Goal: Transaction & Acquisition: Purchase product/service

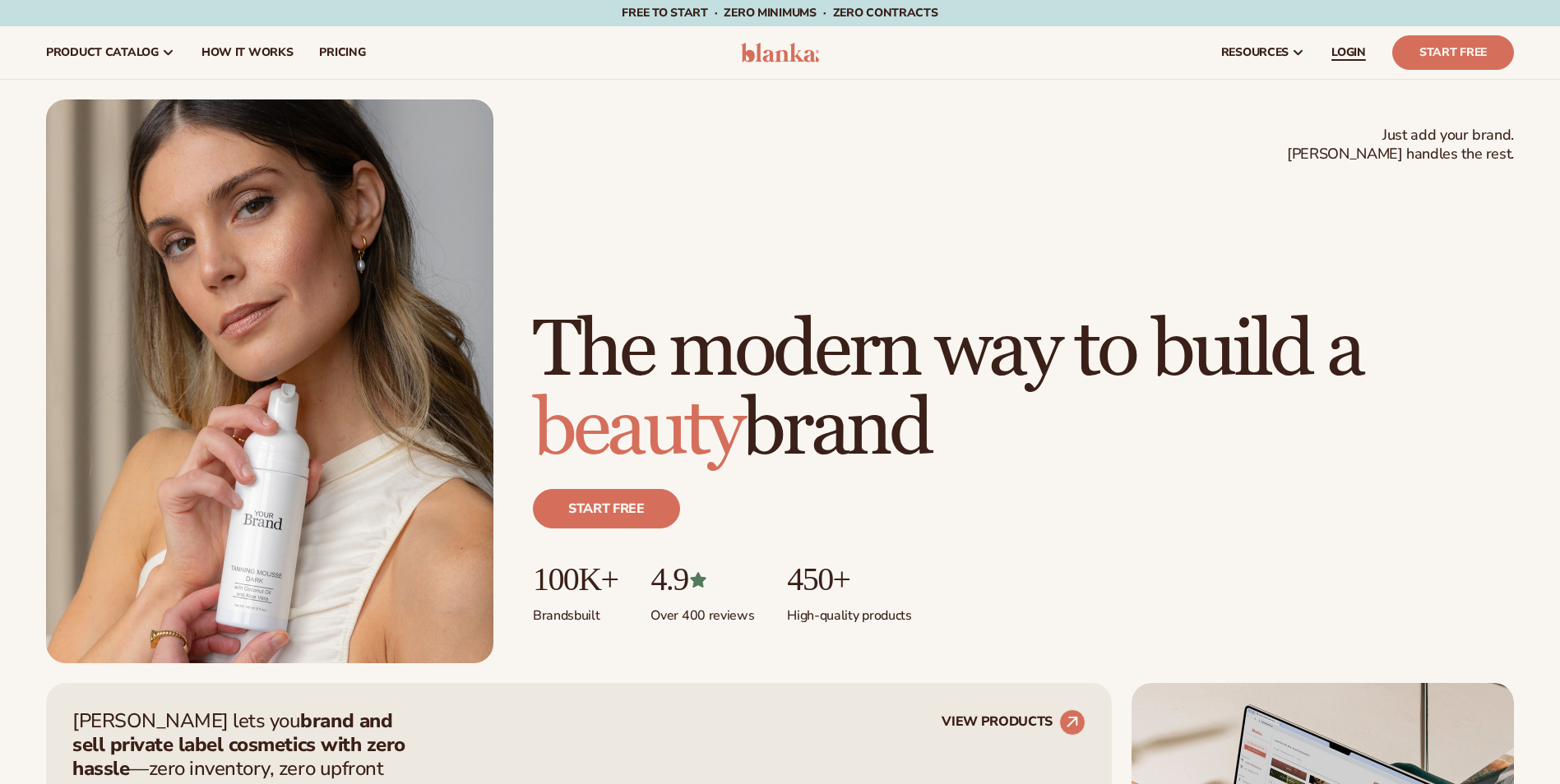
click at [1352, 48] on span "LOGIN" at bounding box center [1348, 52] width 35 height 13
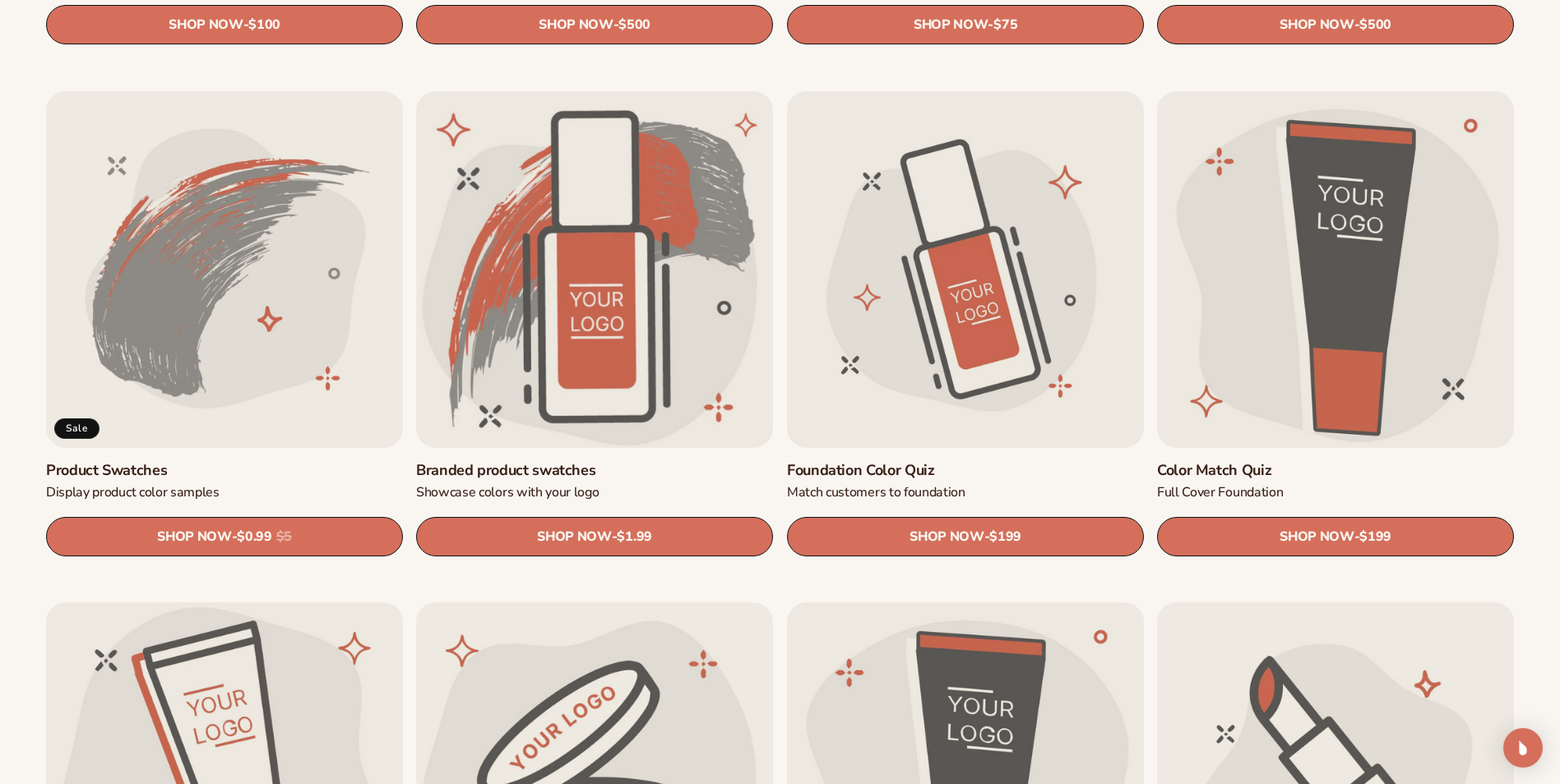
scroll to position [1069, 0]
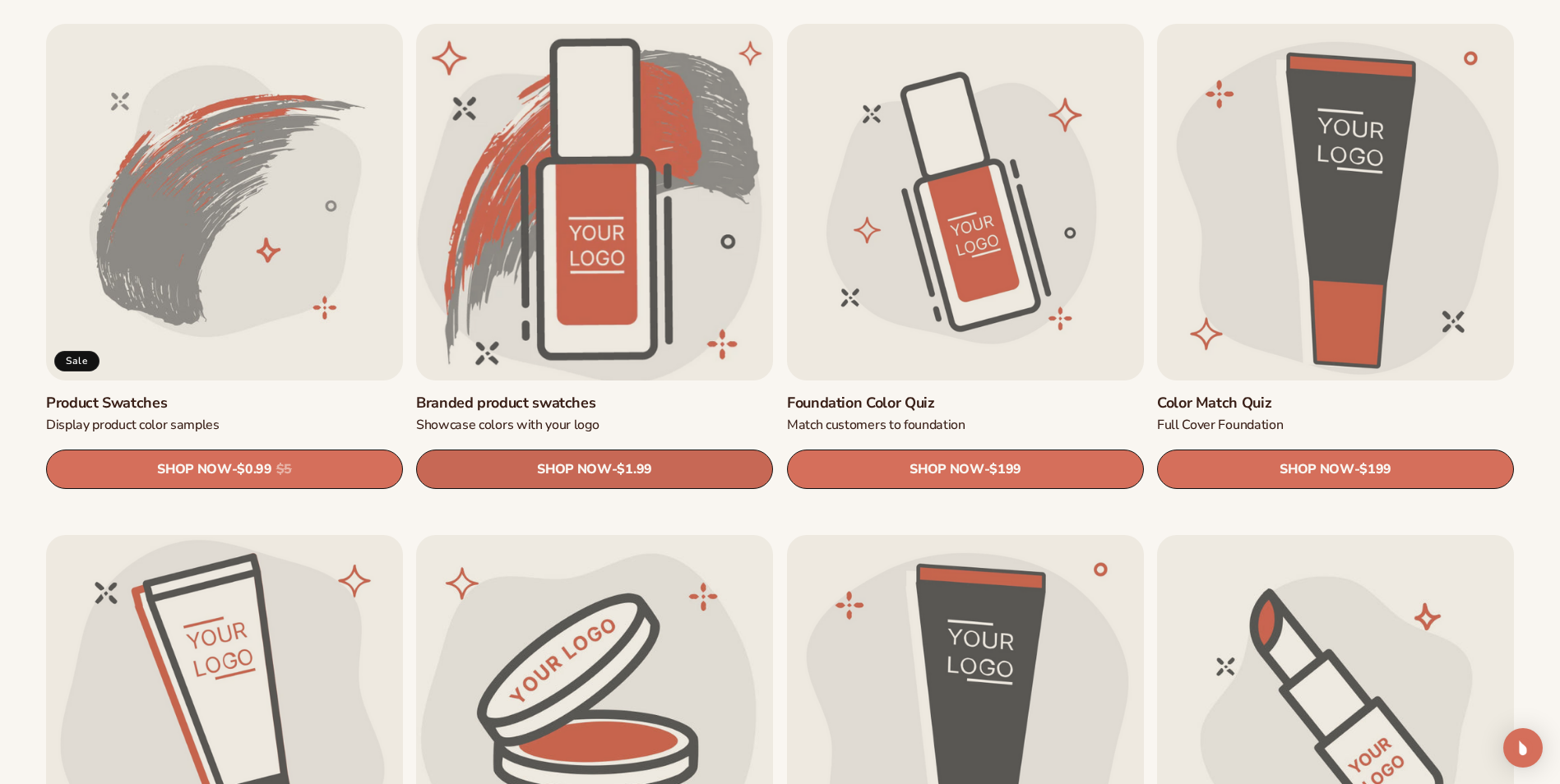
click at [585, 465] on span "SHOP NOW" at bounding box center [575, 470] width 74 height 15
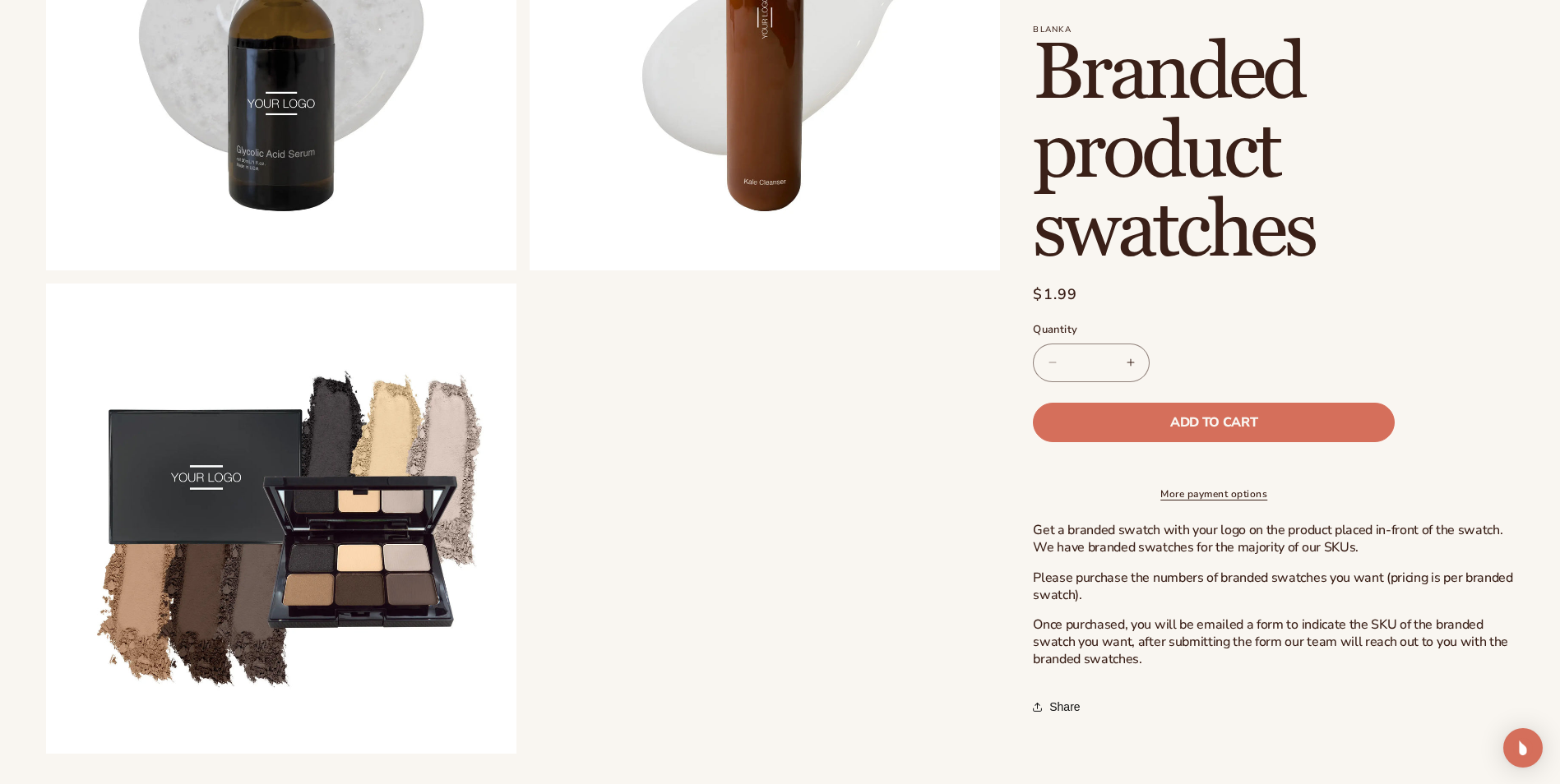
scroll to position [1479, 0]
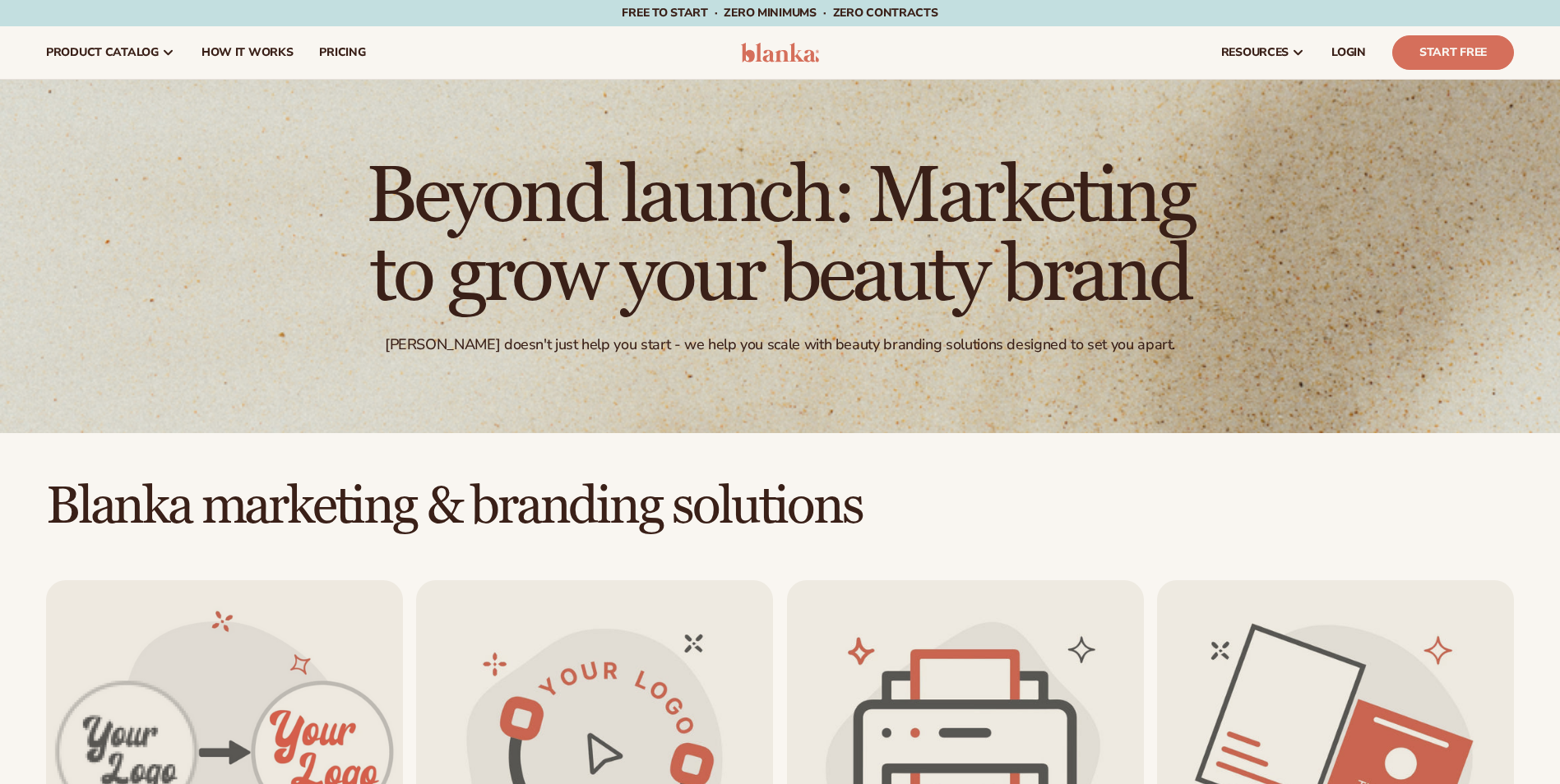
scroll to position [1069, 0]
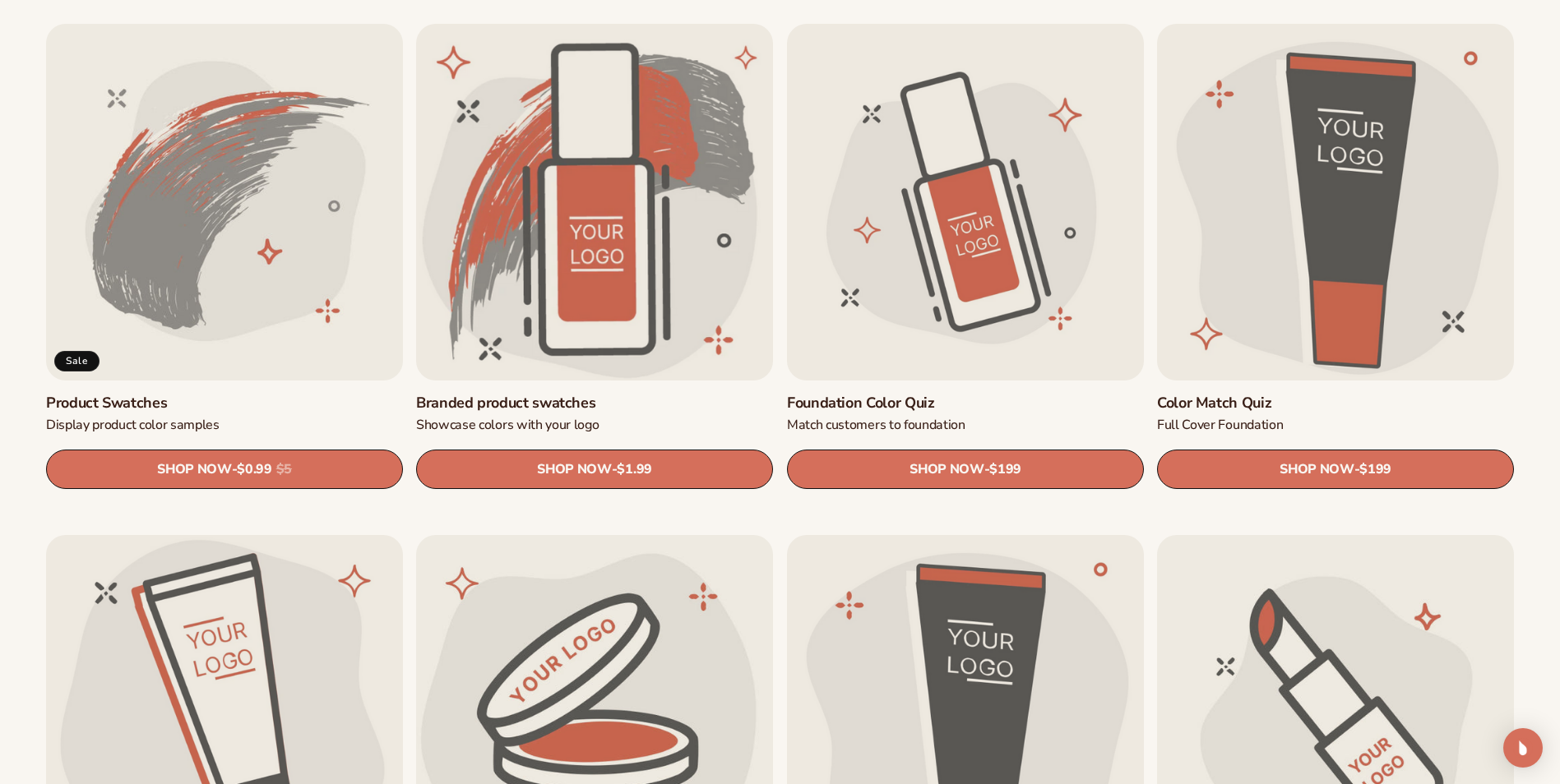
click at [210, 393] on link "Product Swatches" at bounding box center [224, 402] width 357 height 19
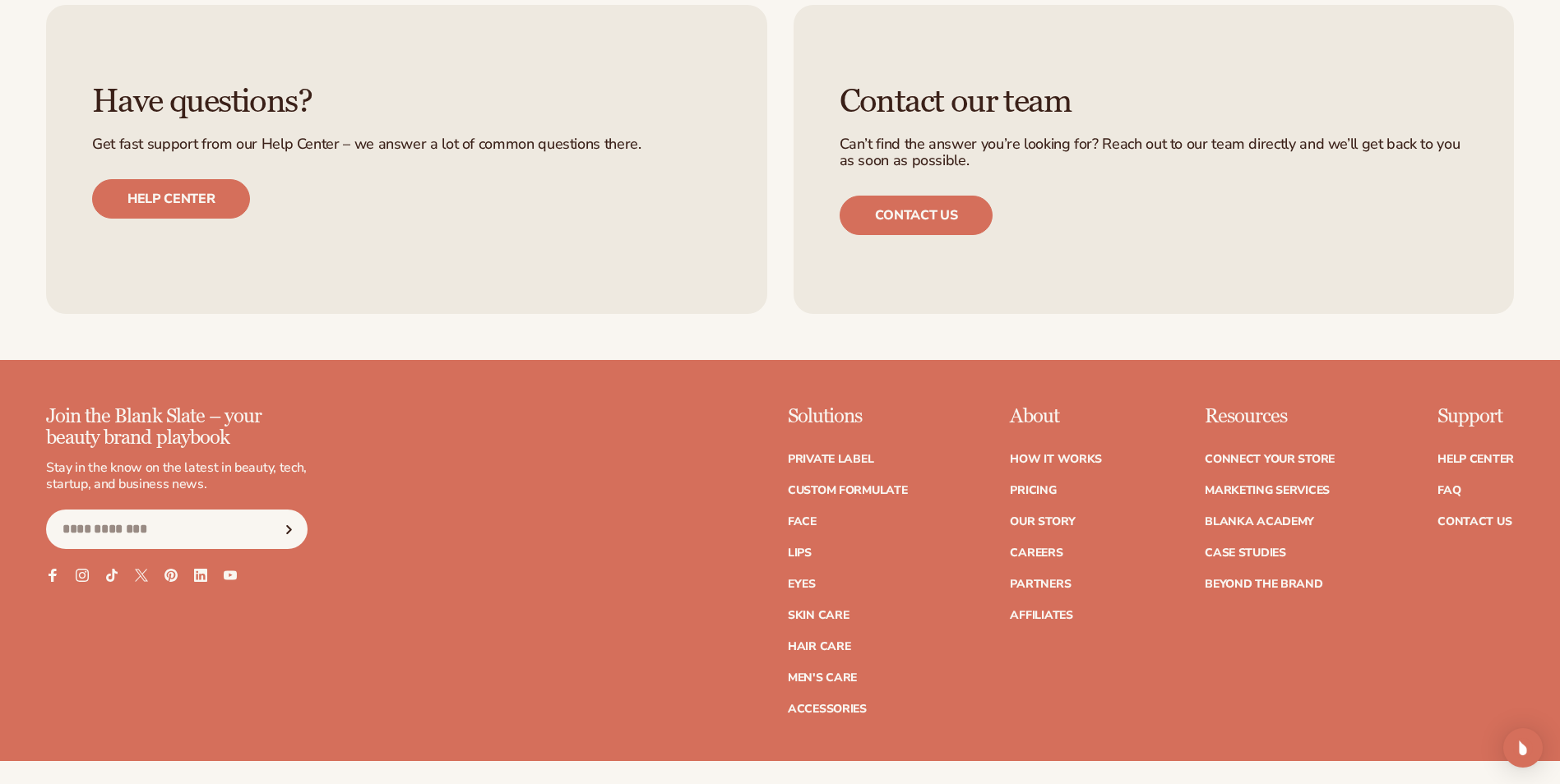
scroll to position [1808, 0]
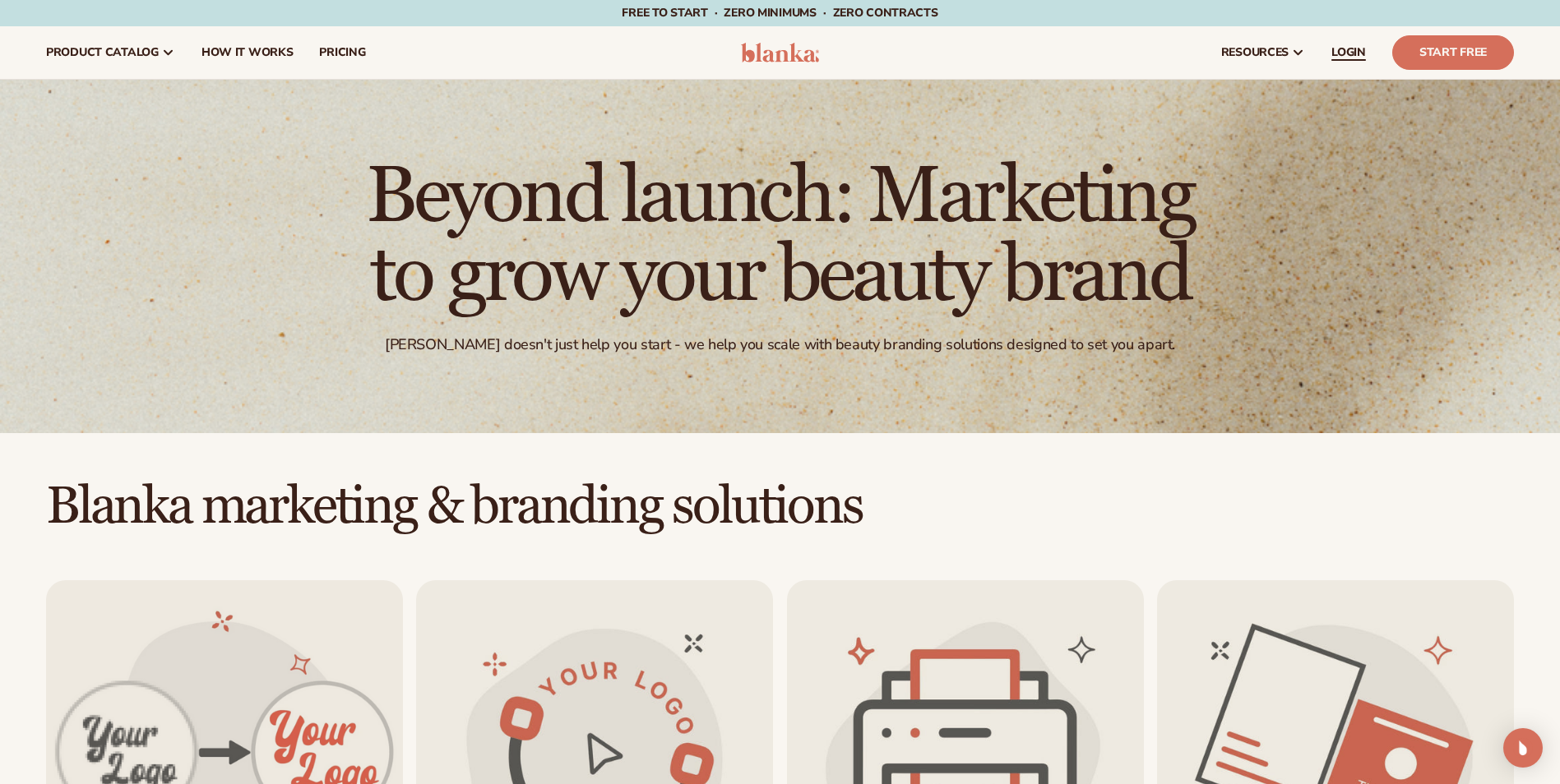
click at [1348, 62] on link "LOGIN" at bounding box center [1349, 52] width 61 height 53
